Goal: Task Accomplishment & Management: Use online tool/utility

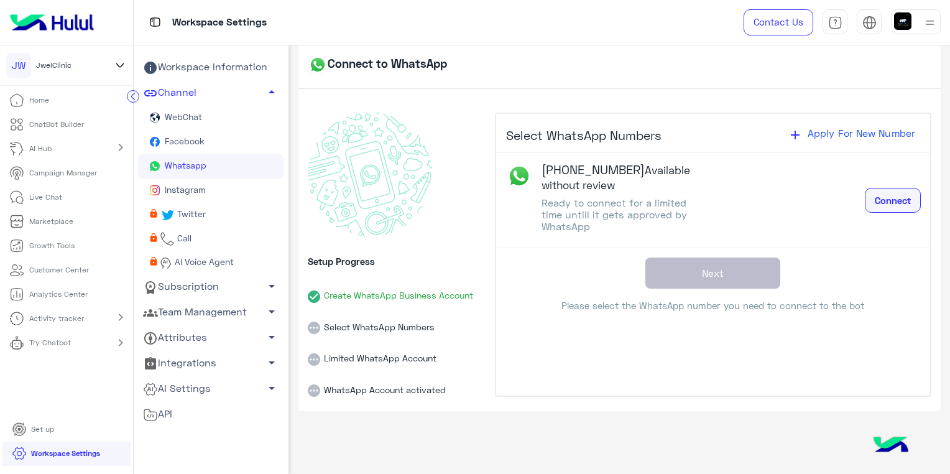
click at [884, 205] on span "Connect" at bounding box center [893, 200] width 36 height 11
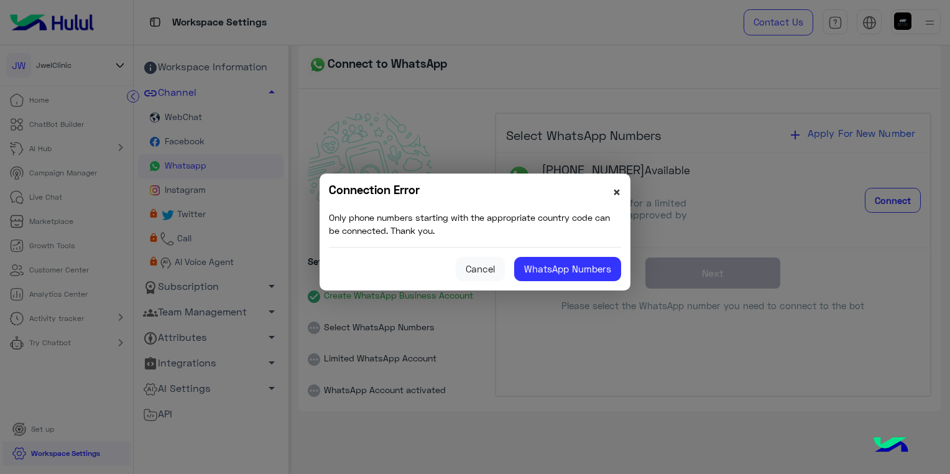
click at [617, 192] on span "×" at bounding box center [617, 191] width 9 height 17
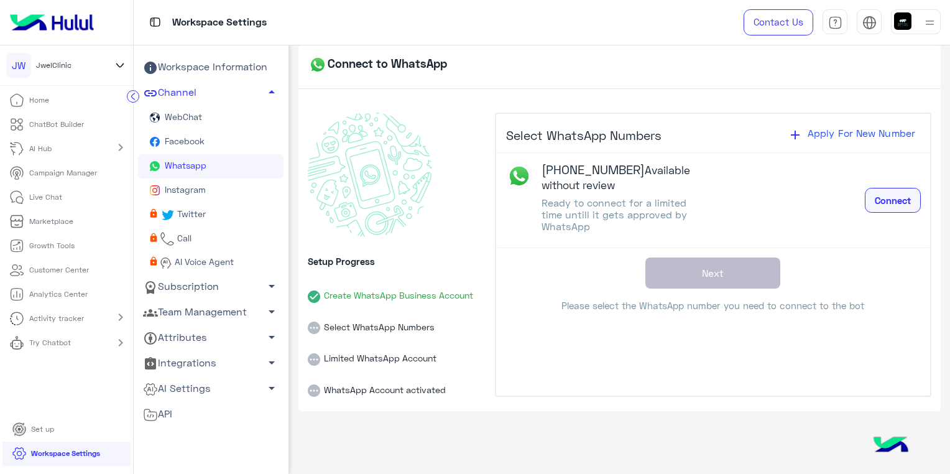
click at [904, 200] on span "Connect" at bounding box center [893, 200] width 36 height 11
click at [929, 22] on img at bounding box center [930, 23] width 16 height 16
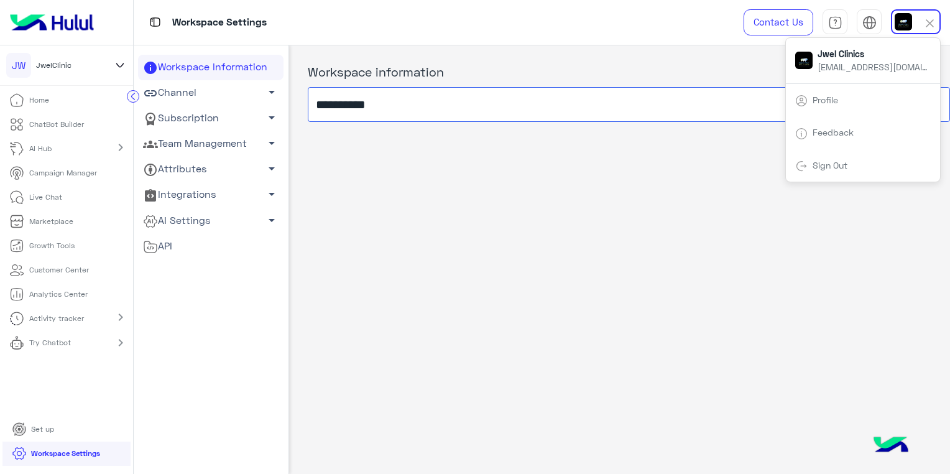
click at [340, 109] on input "**********" at bounding box center [629, 104] width 642 height 35
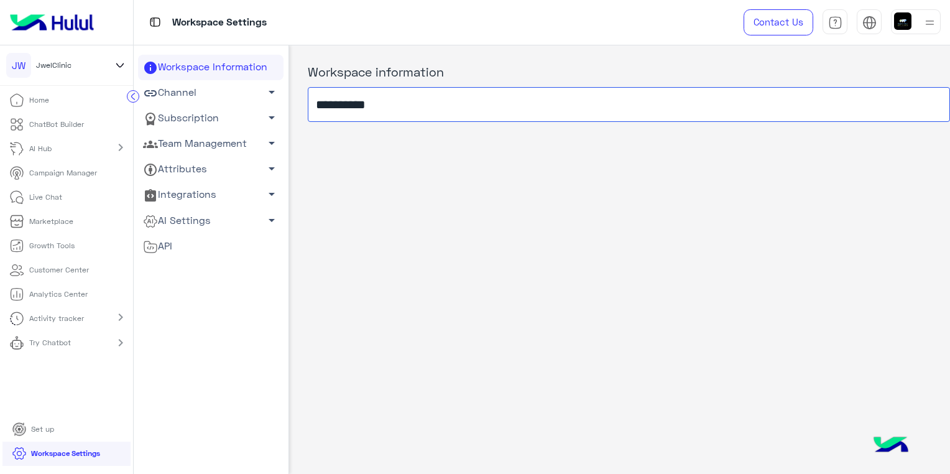
click at [340, 109] on input "**********" at bounding box center [629, 104] width 642 height 35
click at [651, 304] on div "**********" at bounding box center [619, 256] width 661 height 423
click at [195, 95] on link "Channel arrow_drop_down" at bounding box center [211, 92] width 146 height 25
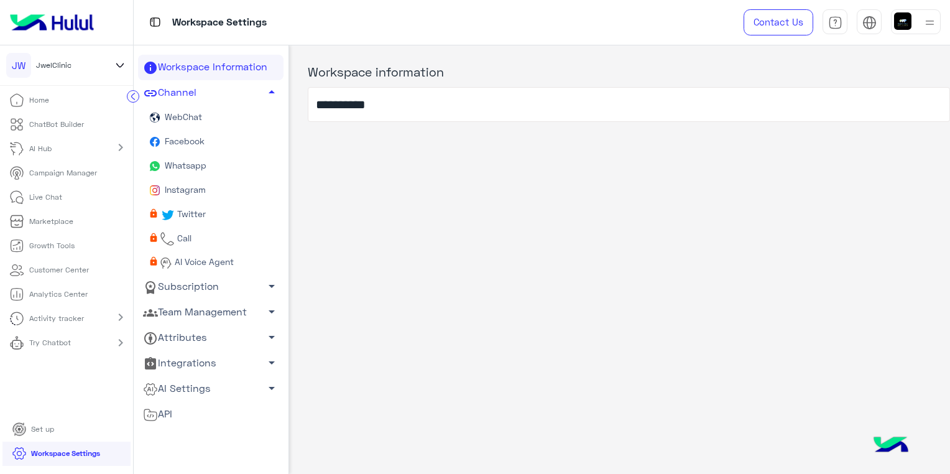
click at [189, 168] on span "Whatsapp" at bounding box center [184, 165] width 44 height 11
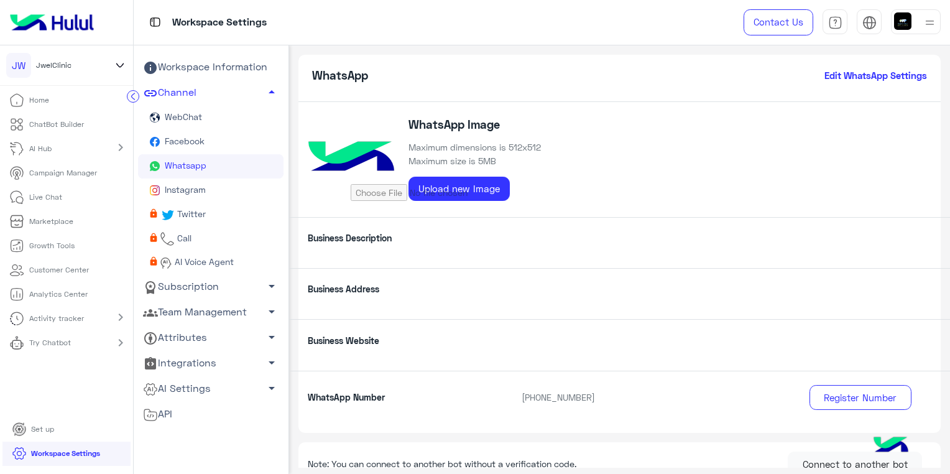
click at [189, 168] on span "Whatsapp" at bounding box center [184, 165] width 44 height 11
drag, startPoint x: 945, startPoint y: 261, endPoint x: 946, endPoint y: 307, distance: 46.0
click at [946, 307] on div "WhatsApp Edit WhatsApp Settings WhatsApp Image Maximum dimensions is 512x512 Ma…" at bounding box center [619, 256] width 661 height 423
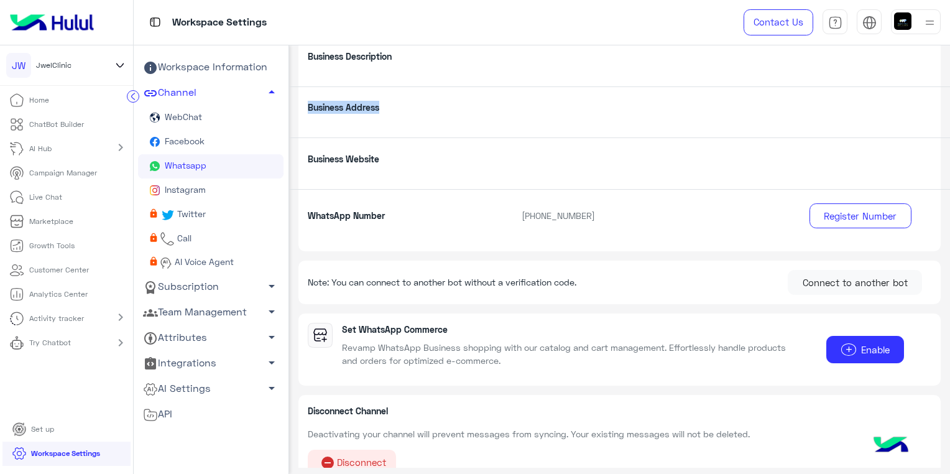
scroll to position [197, 0]
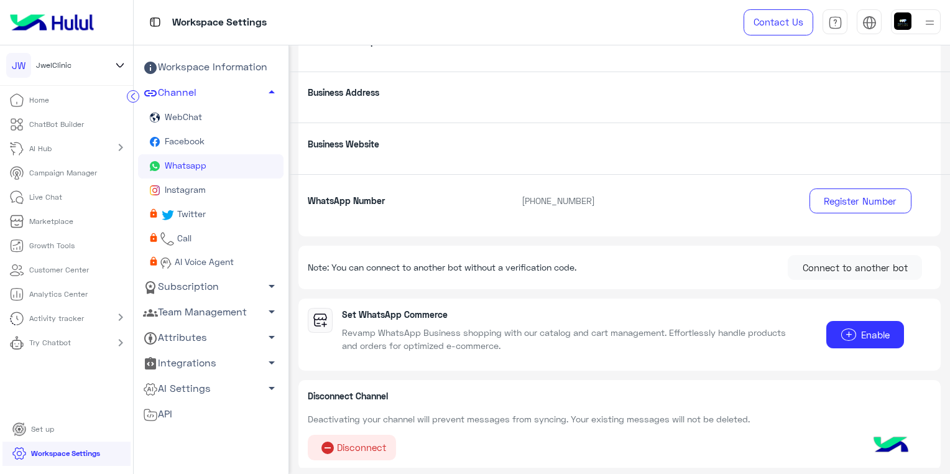
click at [770, 312] on p "Set WhatsApp Commerce" at bounding box center [566, 314] width 449 height 13
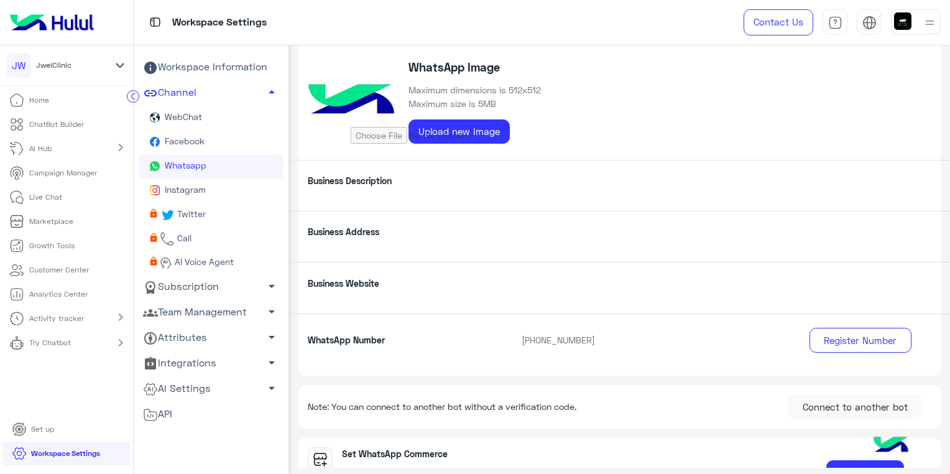
scroll to position [0, 0]
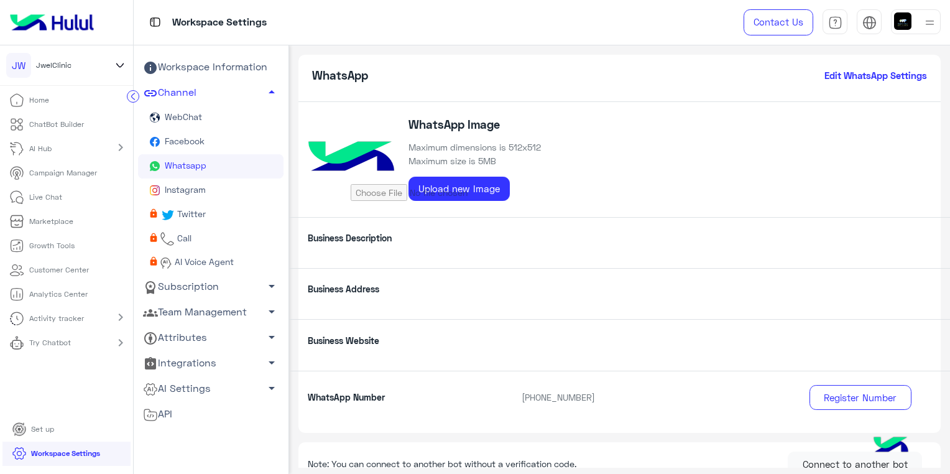
click at [433, 183] on input "file" at bounding box center [446, 188] width 190 height 26
drag, startPoint x: 361, startPoint y: 159, endPoint x: 351, endPoint y: 128, distance: 32.1
click at [351, 128] on img at bounding box center [351, 159] width 87 height 87
click at [443, 193] on input "file" at bounding box center [446, 188] width 190 height 26
type input "**********"
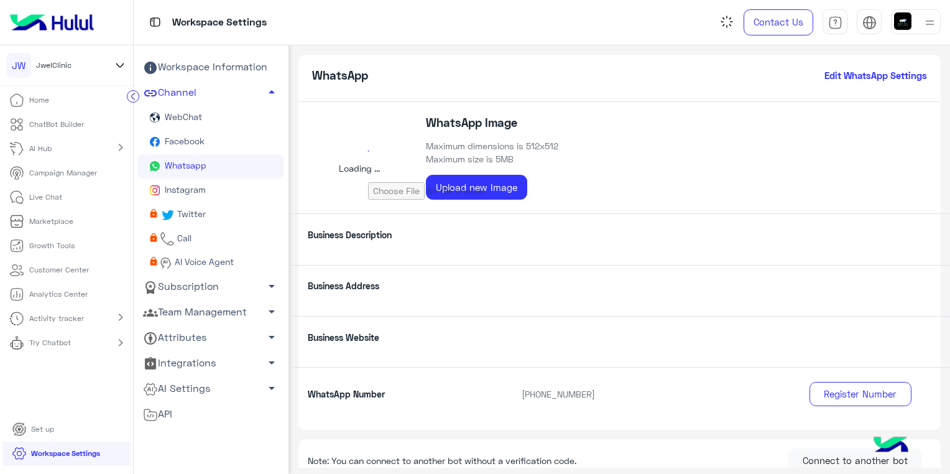
click at [470, 191] on input "file" at bounding box center [463, 186] width 190 height 26
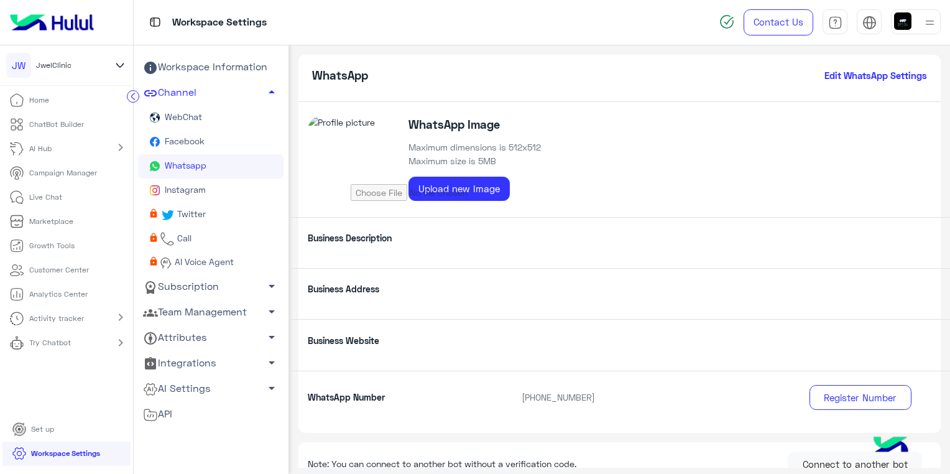
click at [373, 161] on img at bounding box center [351, 159] width 87 height 87
click at [429, 190] on input "file" at bounding box center [446, 188] width 190 height 26
type input "**********"
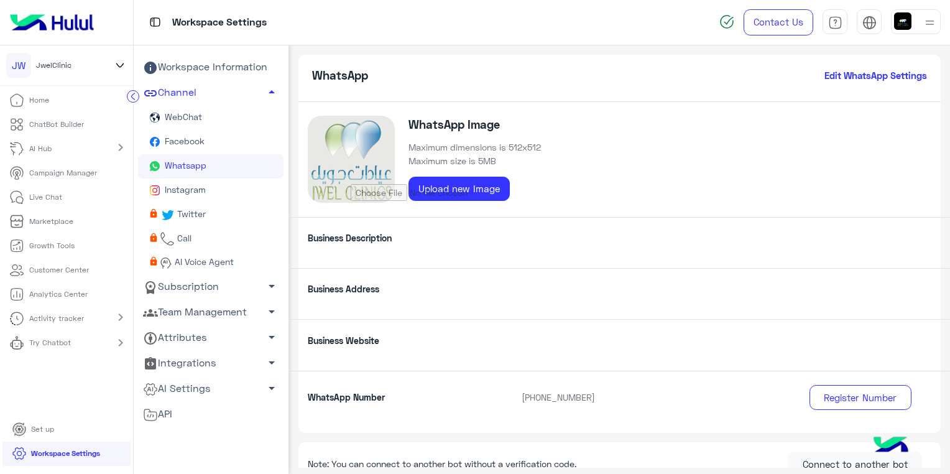
click at [27, 98] on link "Home" at bounding box center [29, 100] width 58 height 24
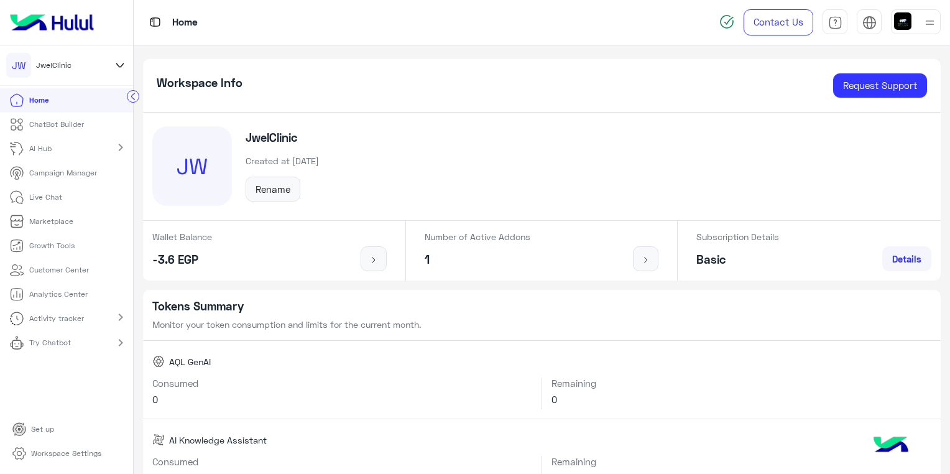
click at [81, 455] on p "Workspace Settings" at bounding box center [66, 453] width 70 height 11
click at [86, 453] on p "Workspace Settings" at bounding box center [66, 453] width 70 height 11
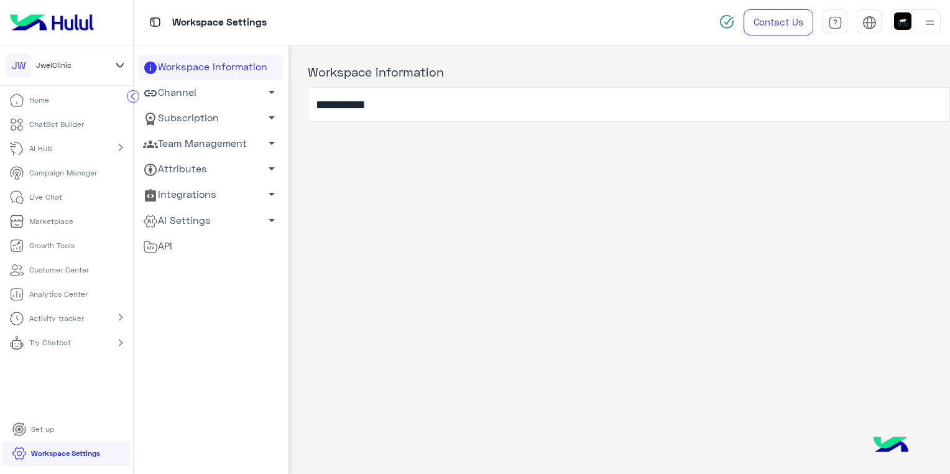
click at [220, 93] on link "Channel arrow_drop_down" at bounding box center [211, 92] width 146 height 25
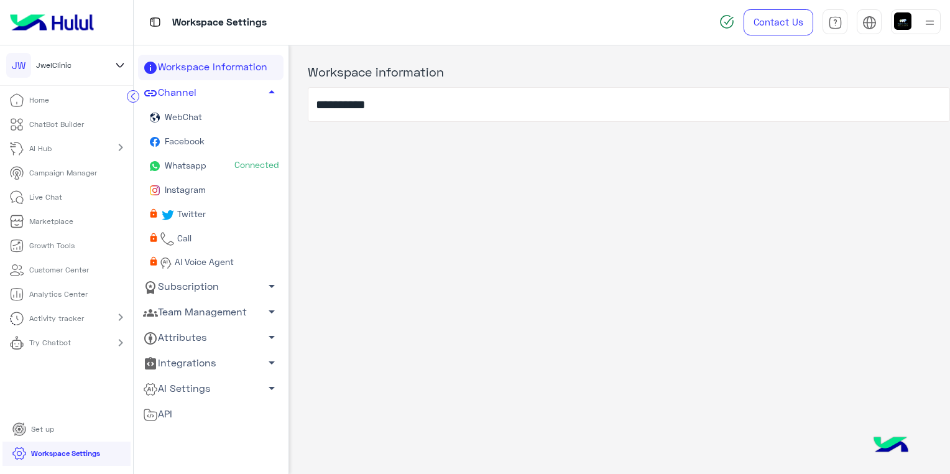
click at [197, 164] on span "Whatsapp" at bounding box center [184, 165] width 44 height 11
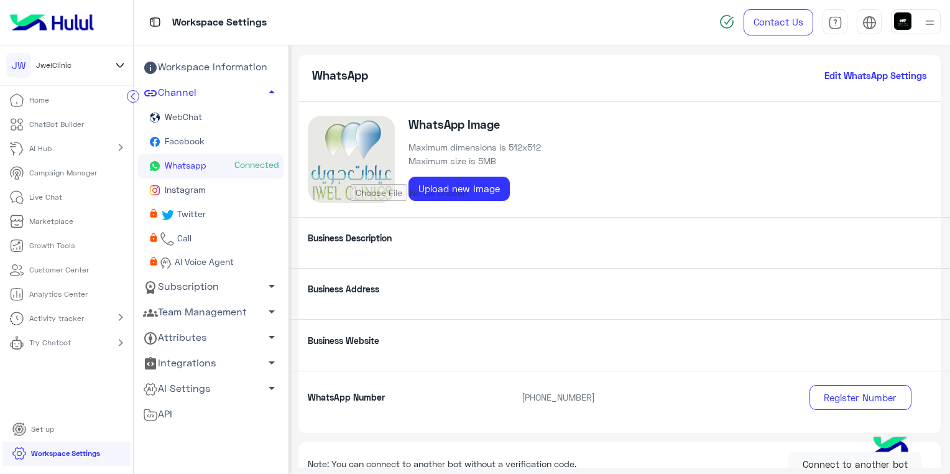
click at [197, 164] on span "Whatsapp" at bounding box center [184, 165] width 44 height 11
click at [195, 139] on span "Facebook" at bounding box center [183, 141] width 42 height 11
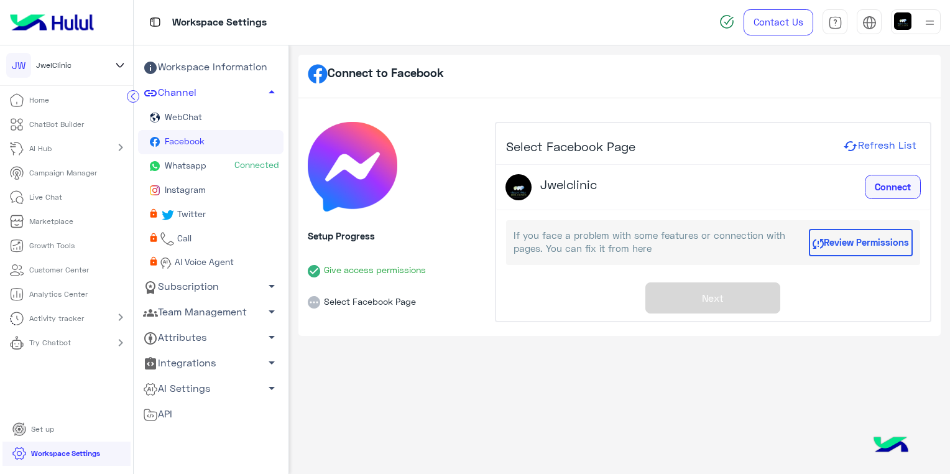
click at [896, 190] on span "Connect" at bounding box center [893, 186] width 36 height 11
click at [846, 238] on button "Review Permissions" at bounding box center [861, 242] width 104 height 27
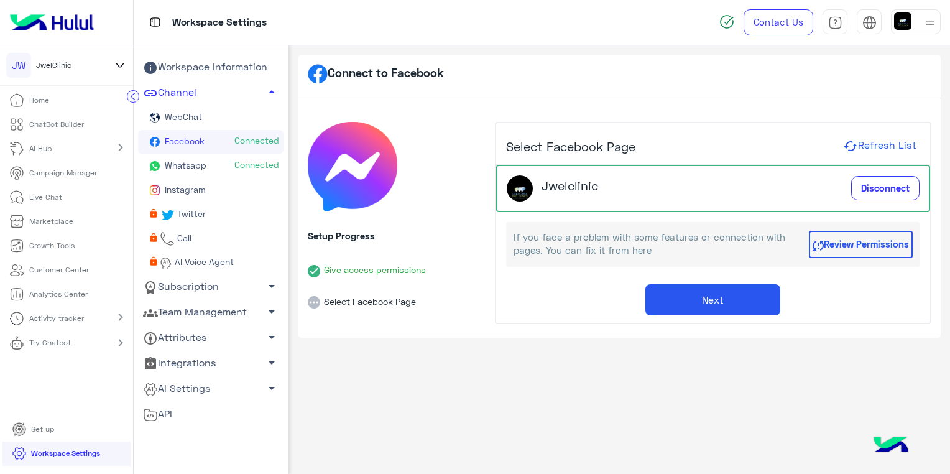
click at [717, 292] on button "Next" at bounding box center [713, 299] width 135 height 31
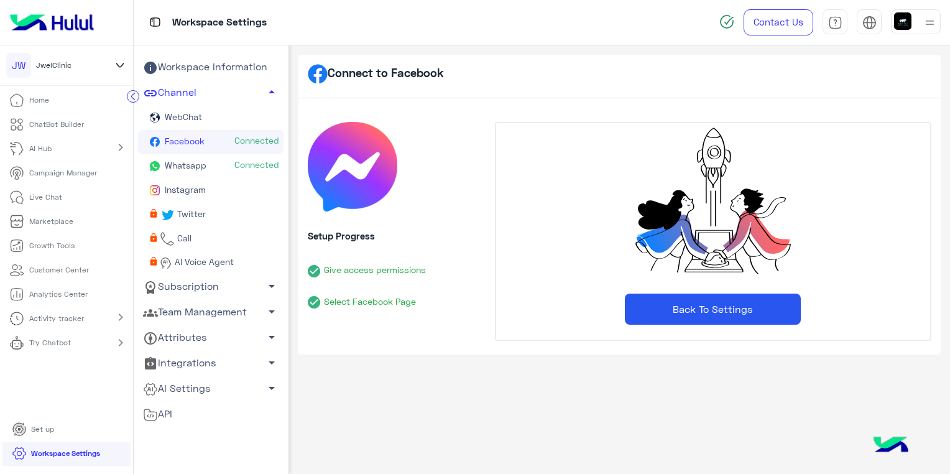
click at [628, 311] on button "Back To Settings" at bounding box center [713, 309] width 176 height 31
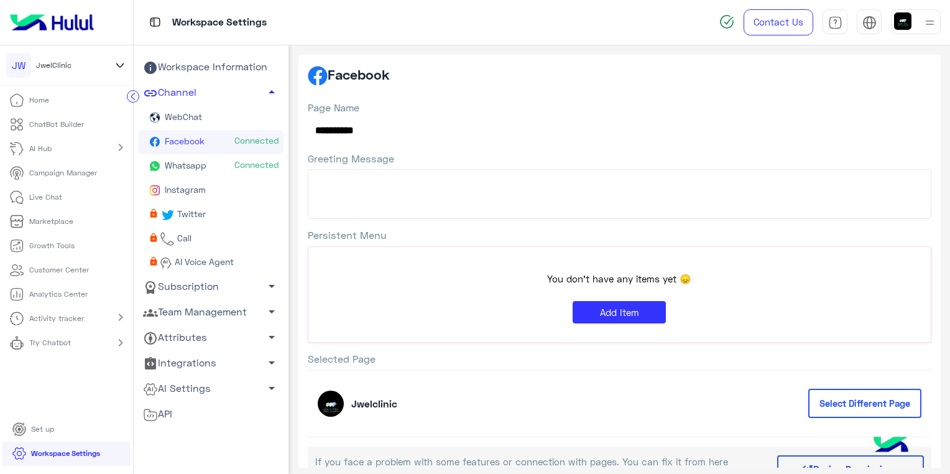
click at [209, 139] on link "Facebook Connected" at bounding box center [211, 142] width 146 height 24
click at [744, 294] on div "You don't have any items yet 😞 Add Item" at bounding box center [619, 294] width 622 height 95
click at [179, 183] on link "Instagram" at bounding box center [211, 190] width 146 height 24
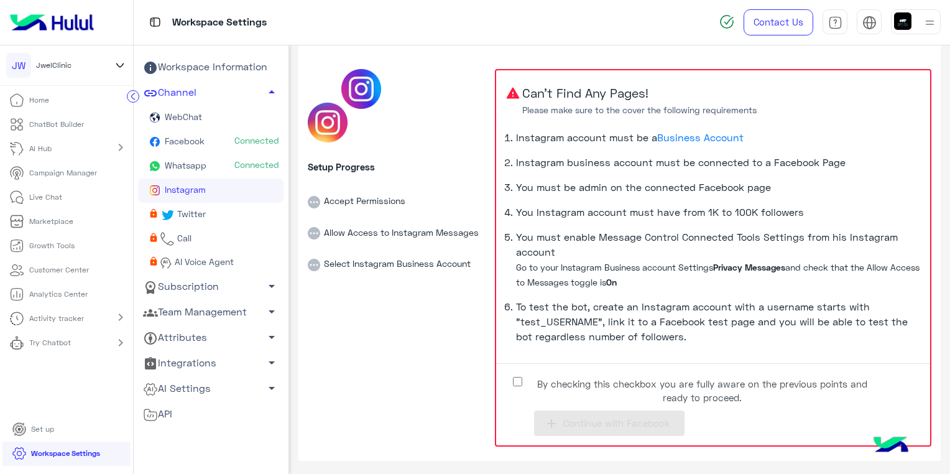
scroll to position [53, 0]
click at [619, 422] on span "Continue with Facebook" at bounding box center [616, 422] width 106 height 11
click at [175, 165] on span "Whatsapp" at bounding box center [184, 165] width 44 height 11
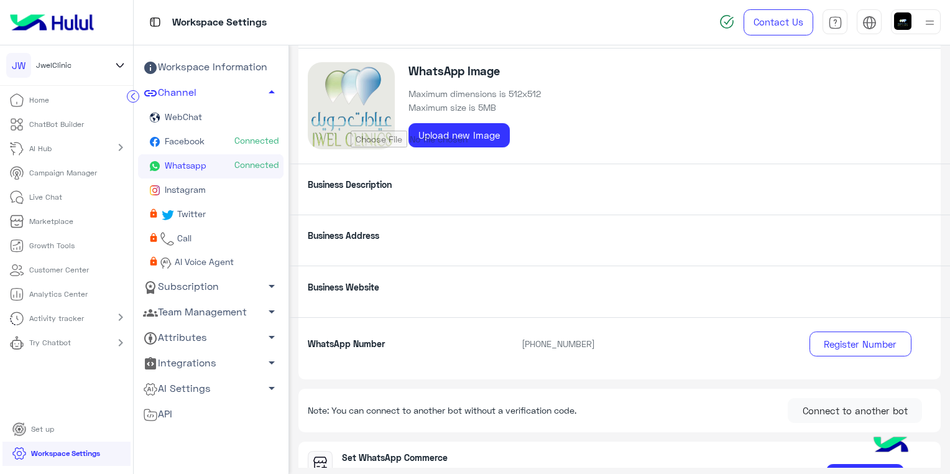
click at [40, 100] on p "Home" at bounding box center [39, 100] width 20 height 11
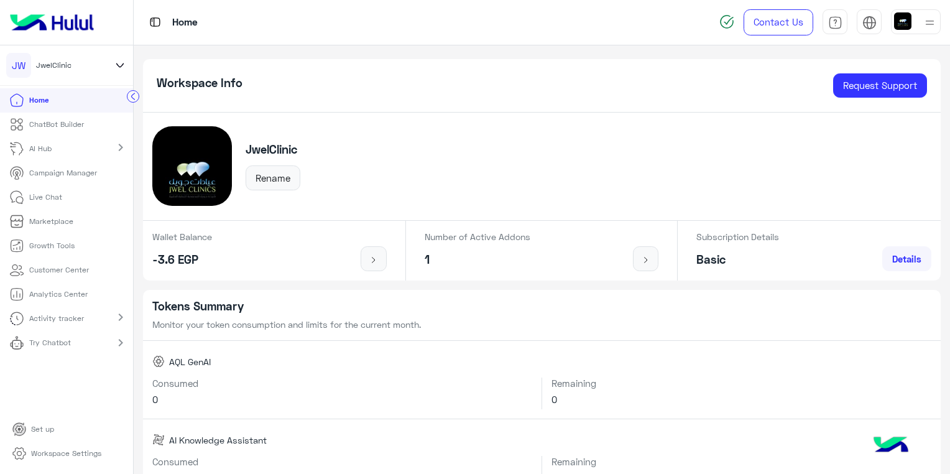
click at [915, 257] on span "Details" at bounding box center [906, 258] width 29 height 11
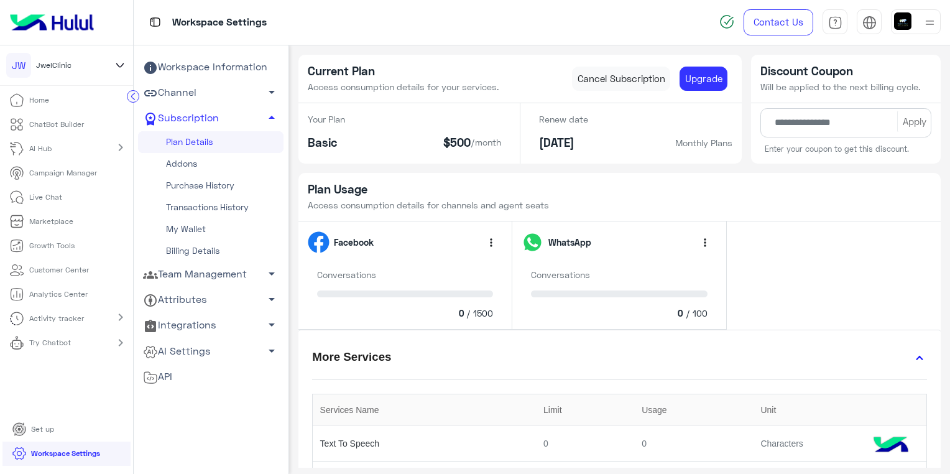
click at [241, 280] on link "Team Management arrow_drop_down" at bounding box center [211, 274] width 146 height 25
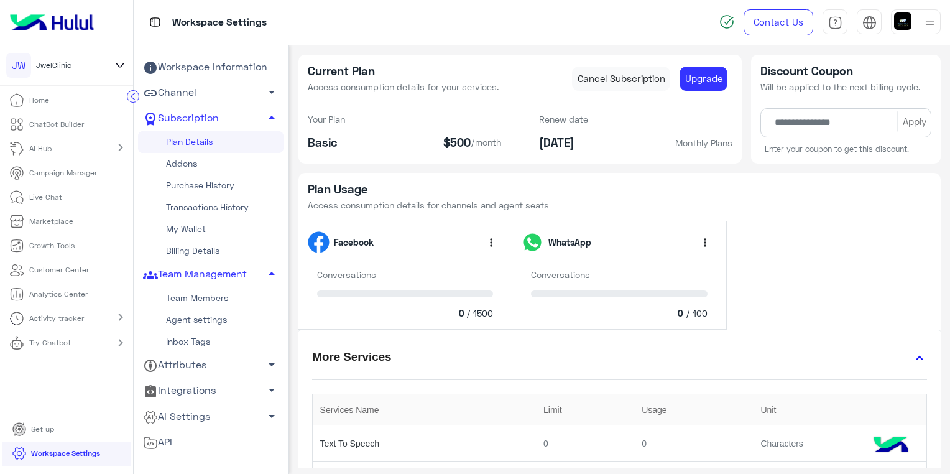
click at [945, 169] on app-payment-method "Current Plan Access consumption details for your services. Cancel Subscription …" at bounding box center [619, 424] width 661 height 738
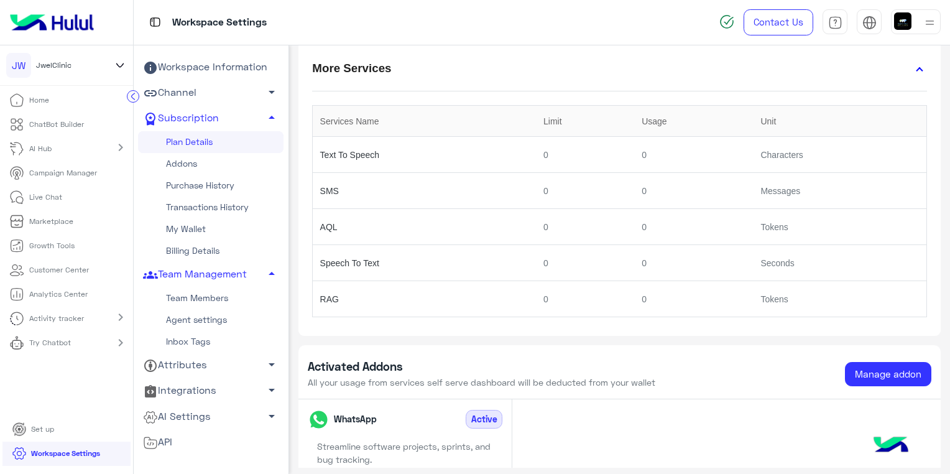
scroll to position [351, 0]
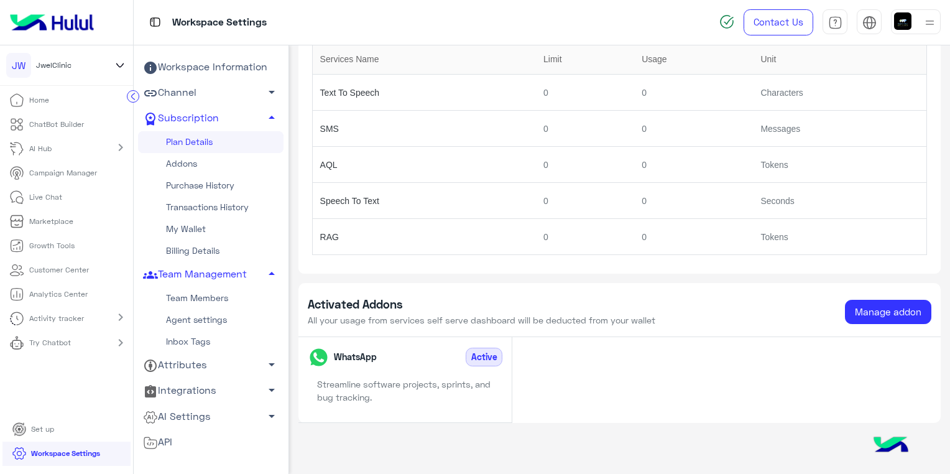
click at [547, 347] on div "WhatsApp Active Streamline software projects, sprints, and bug tracking." at bounding box center [620, 380] width 642 height 86
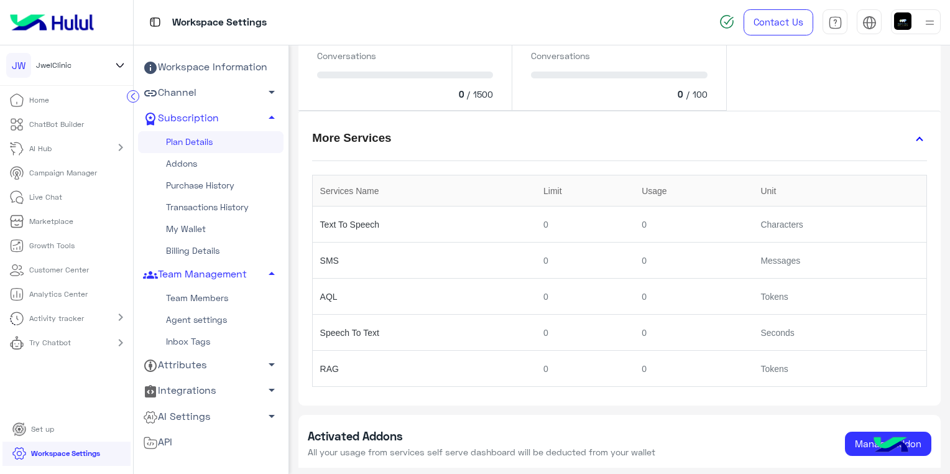
scroll to position [0, 0]
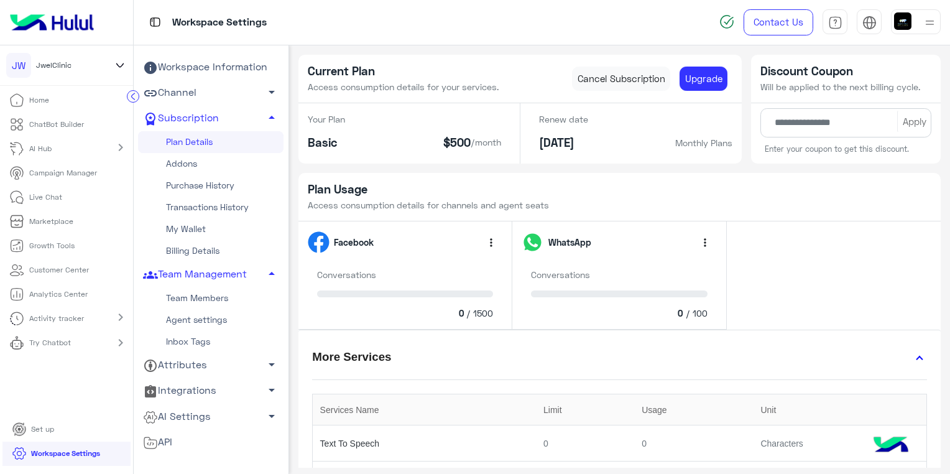
click at [48, 120] on p "ChatBot Builder" at bounding box center [56, 124] width 55 height 11
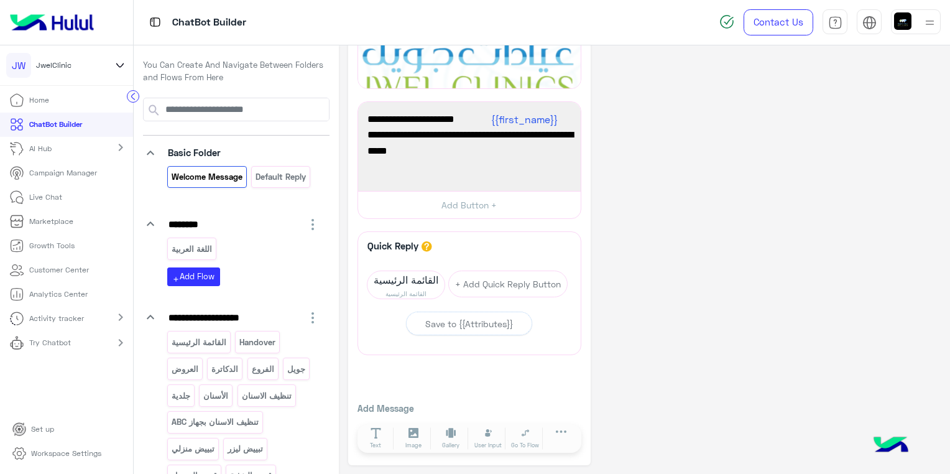
click at [80, 129] on p "ChatBot Builder" at bounding box center [55, 124] width 53 height 11
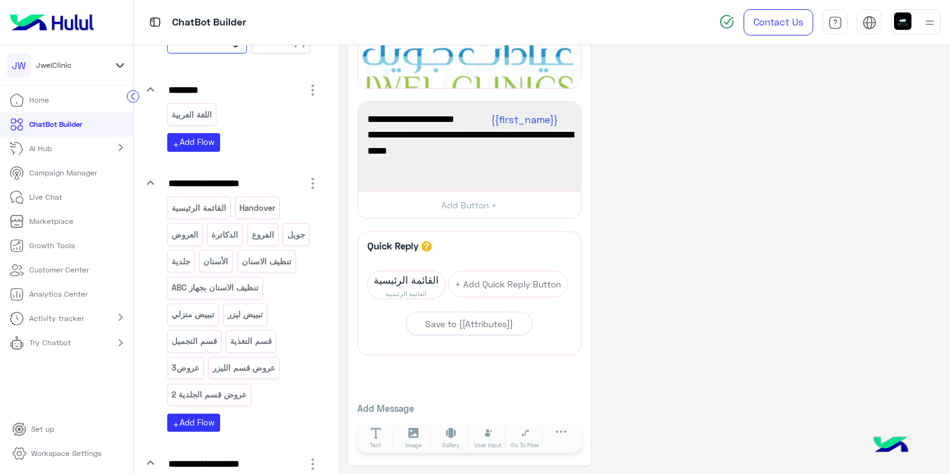
scroll to position [135, 0]
click at [179, 233] on p "العروض" at bounding box center [184, 234] width 29 height 14
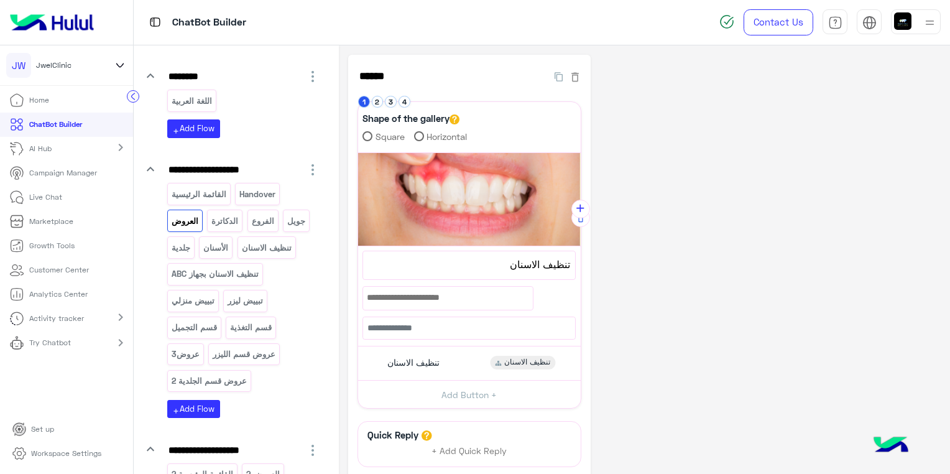
scroll to position [112, 0]
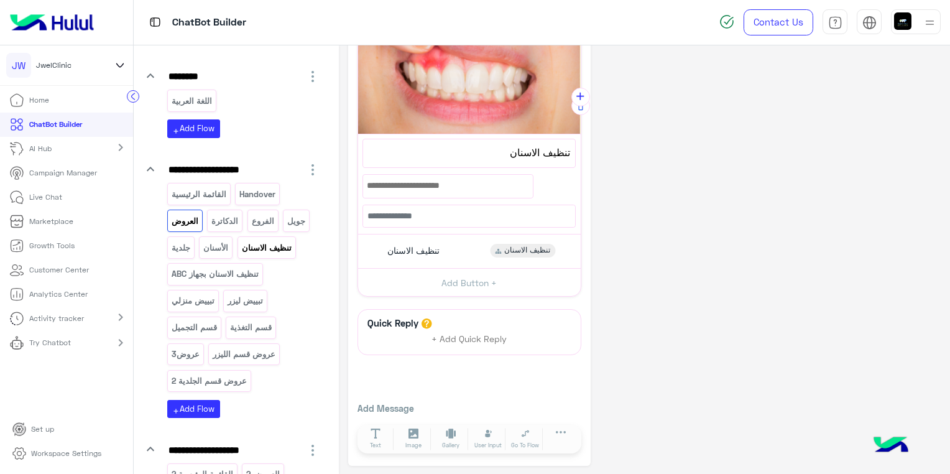
click at [284, 248] on p "تنظيف الاسنان" at bounding box center [267, 248] width 52 height 14
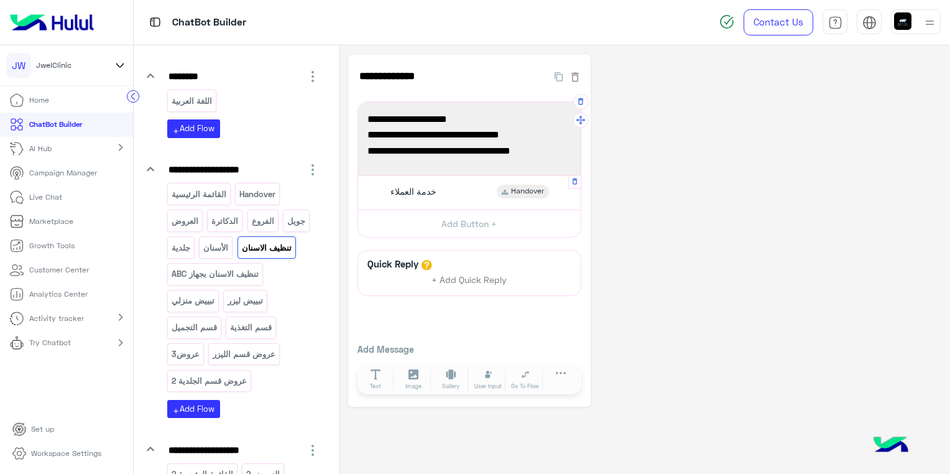
click at [422, 203] on div "خدمة العملاء Handover" at bounding box center [469, 192] width 213 height 24
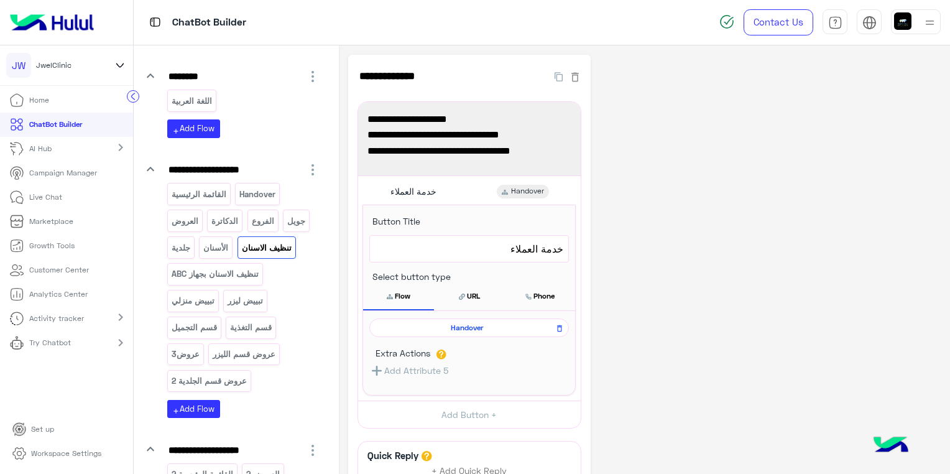
scroll to position [330, 0]
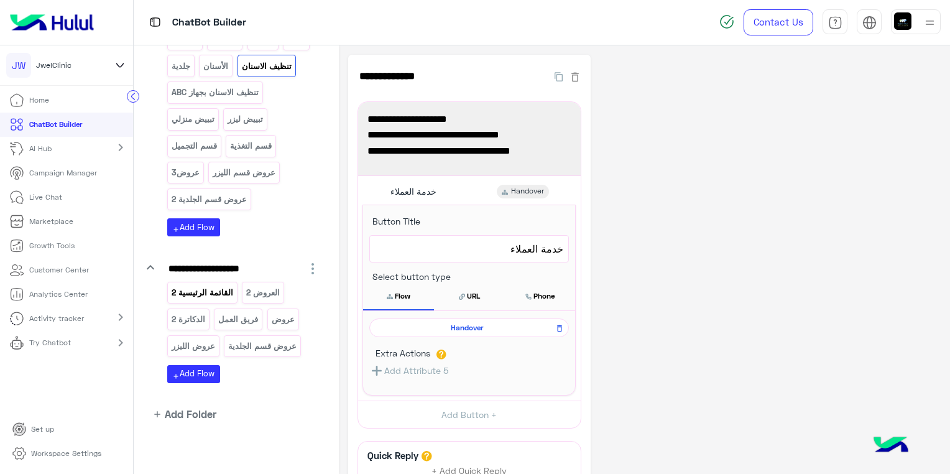
click at [215, 291] on p "القائمة الرئيسية 2" at bounding box center [201, 292] width 63 height 14
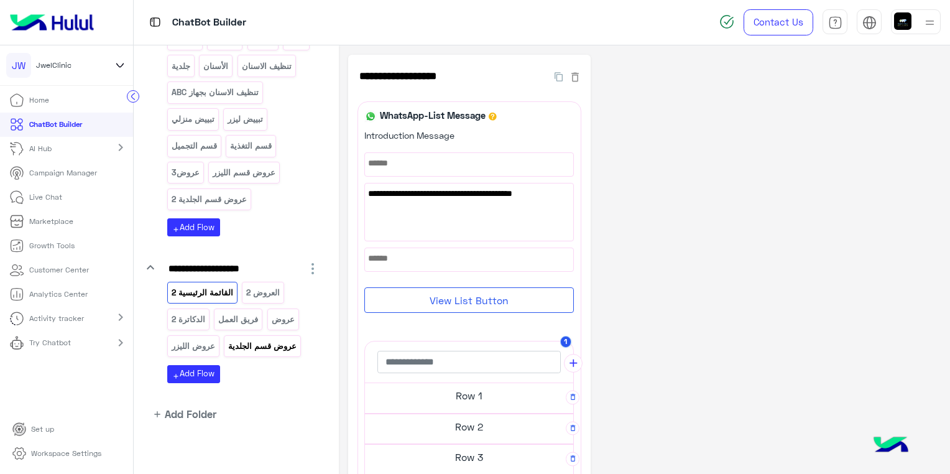
click at [282, 341] on p "عروض قسم الجلدية" at bounding box center [263, 346] width 70 height 14
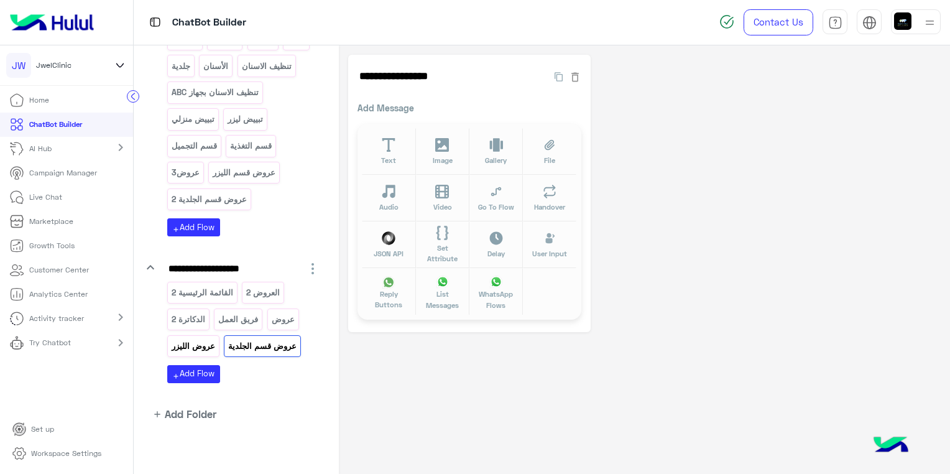
click at [203, 339] on p "عروض الليزر" at bounding box center [192, 346] width 45 height 14
click at [442, 144] on icon at bounding box center [442, 145] width 14 height 14
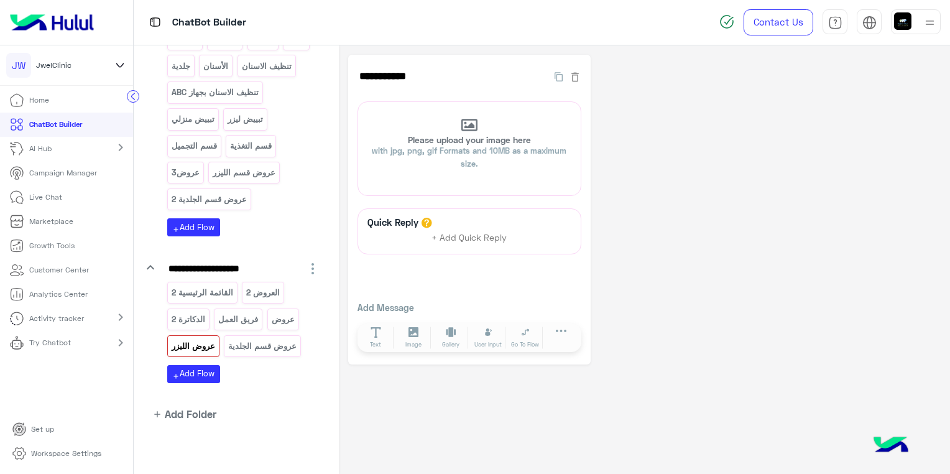
click at [313, 397] on app-playground-folders "**********" at bounding box center [236, 95] width 187 height 654
click at [631, 345] on div "**********" at bounding box center [644, 210] width 593 height 310
click at [246, 320] on p "فريق العمل" at bounding box center [239, 319] width 42 height 14
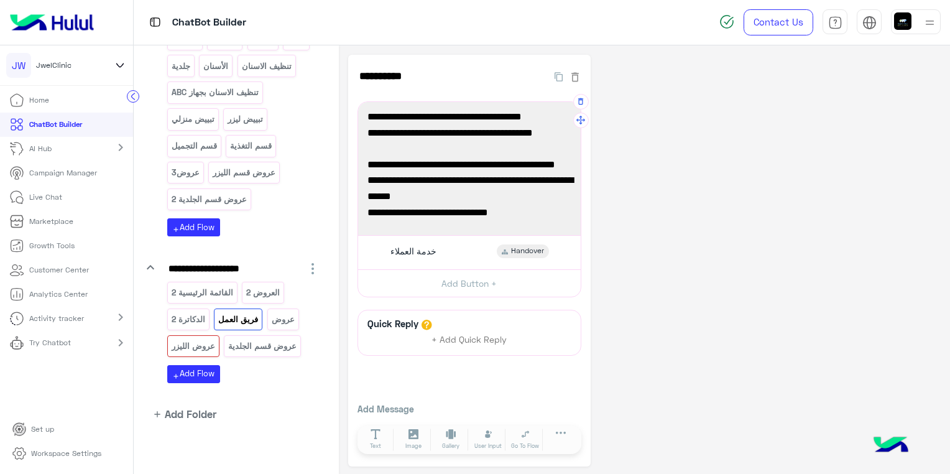
scroll to position [49, 0]
click at [207, 292] on p "القائمة الرئيسية 2" at bounding box center [201, 292] width 63 height 14
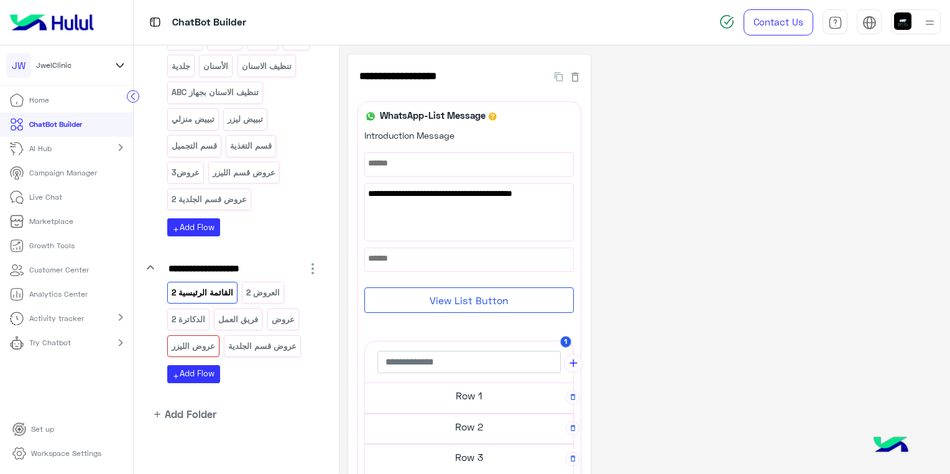
click at [608, 270] on div "**********" at bounding box center [644, 397] width 593 height 685
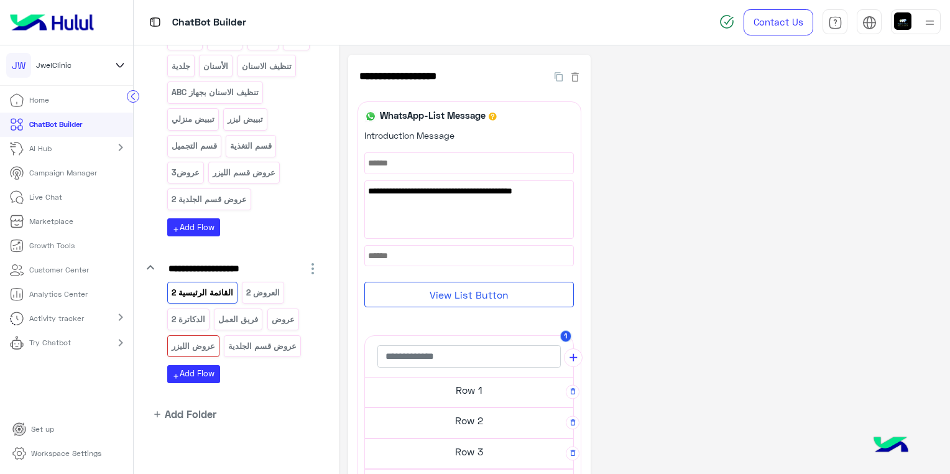
click at [29, 97] on p "Home" at bounding box center [39, 100] width 20 height 11
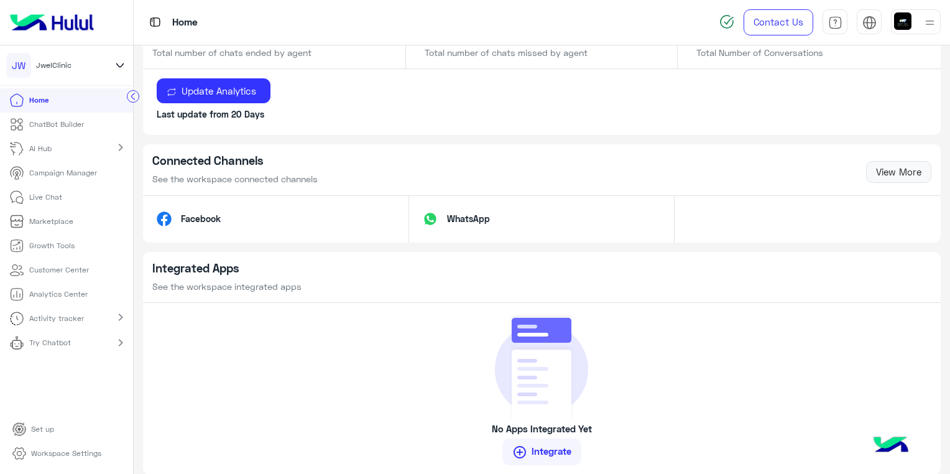
scroll to position [1044, 0]
